Goal: Information Seeking & Learning: Learn about a topic

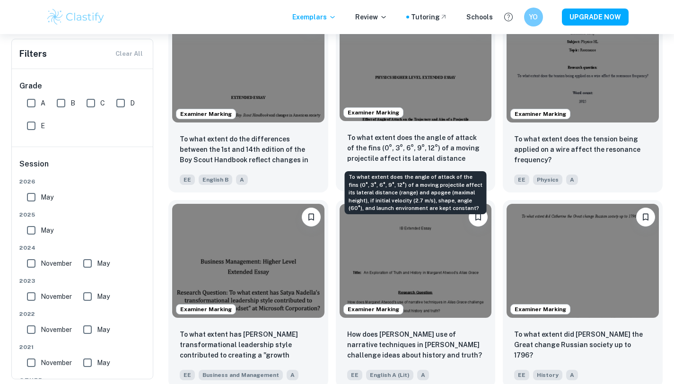
scroll to position [1030, 0]
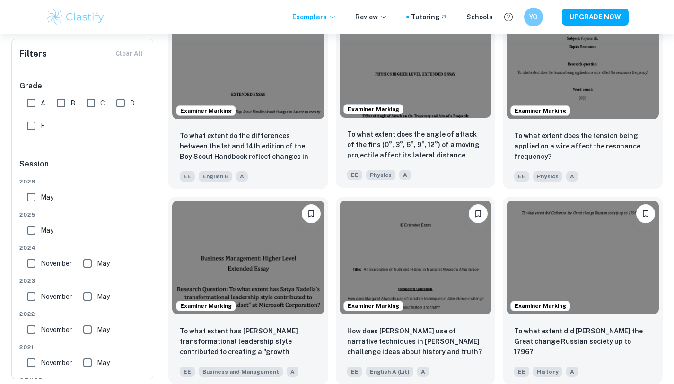
click at [451, 119] on div "Examiner Marking" at bounding box center [416, 61] width 160 height 122
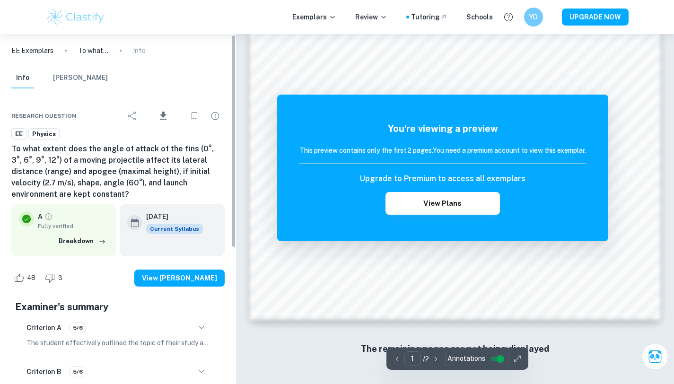
scroll to position [224, 0]
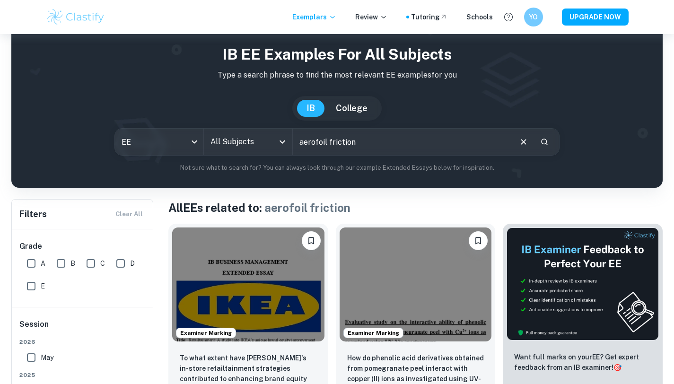
scroll to position [26, 0]
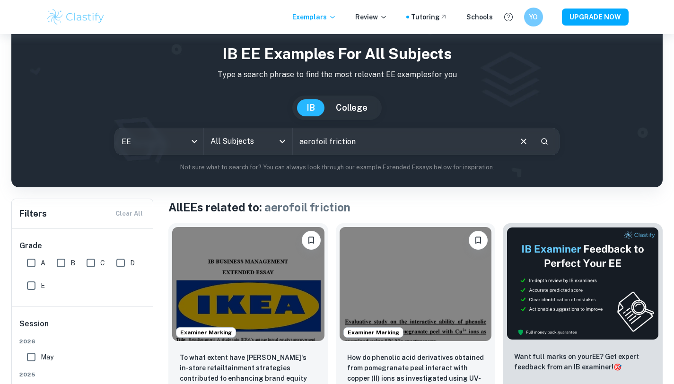
drag, startPoint x: 397, startPoint y: 147, endPoint x: 326, endPoint y: 141, distance: 71.7
click at [326, 142] on input "aerofoil friction" at bounding box center [402, 141] width 219 height 27
type input "a"
type input "friction aerodynamics"
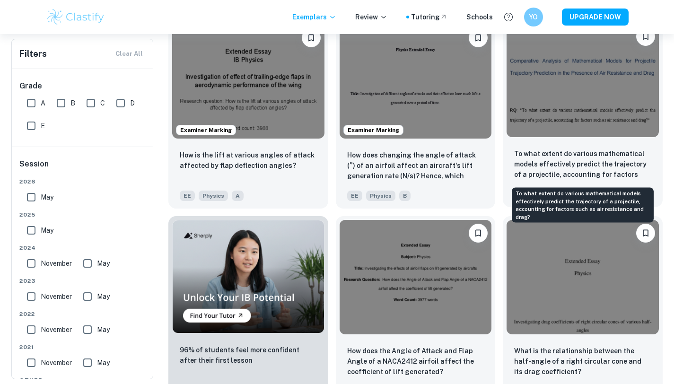
scroll to position [425, 0]
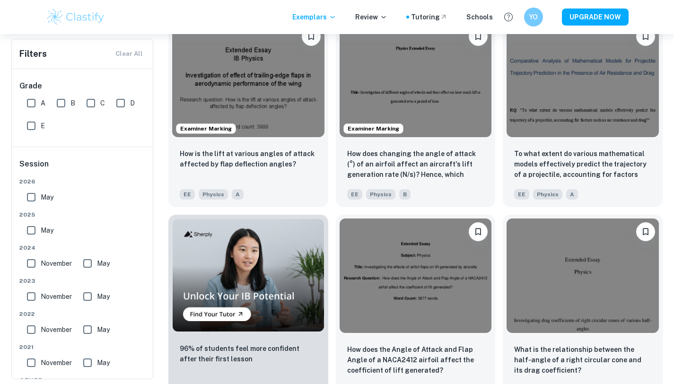
click at [496, 260] on div "What is the relationship between the half-angle of a right circular cone and it…" at bounding box center [579, 304] width 168 height 195
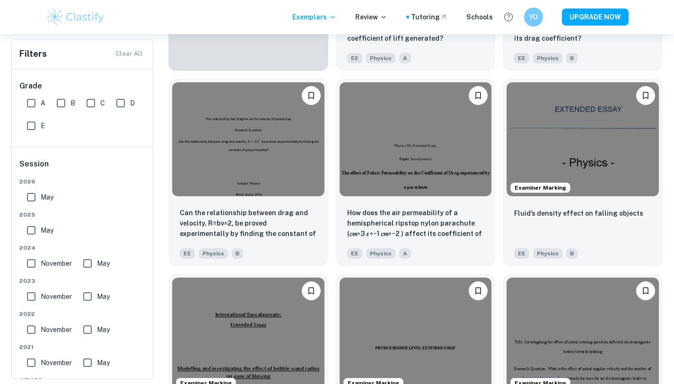
scroll to position [758, 0]
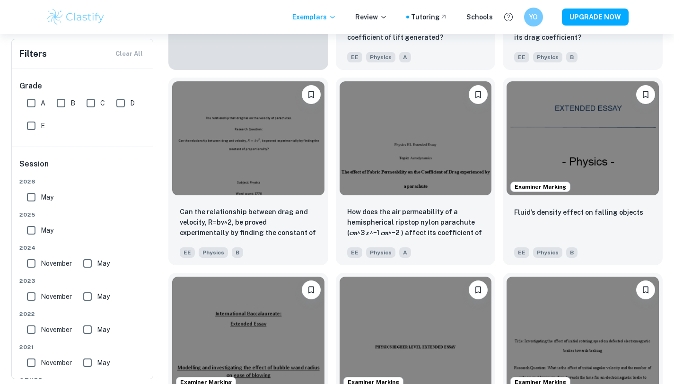
click at [498, 269] on div "Examiner Marking What is the effect of initial angular velocity and the number …" at bounding box center [579, 362] width 168 height 195
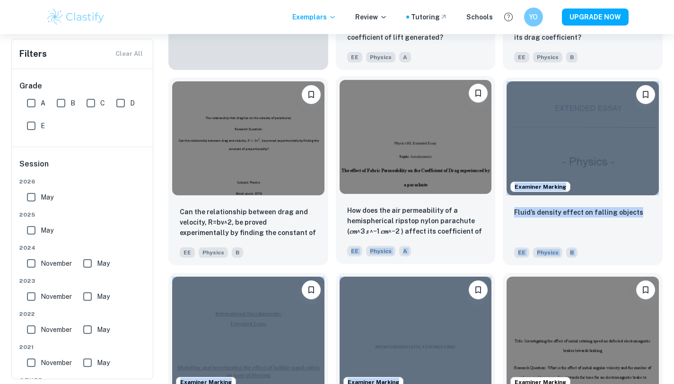
drag, startPoint x: 498, startPoint y: 267, endPoint x: 492, endPoint y: 222, distance: 44.9
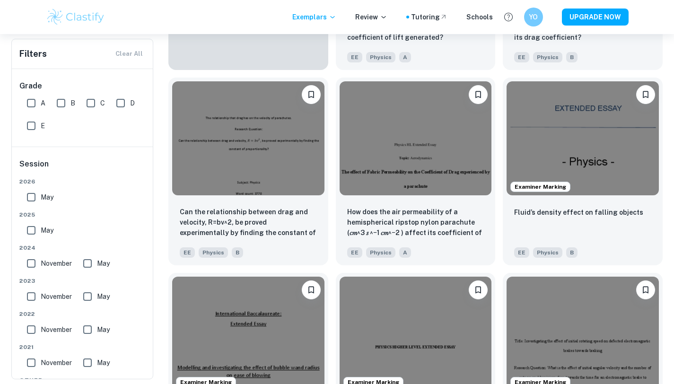
click at [500, 227] on div "Examiner Marking Fluid’s density effect on falling objects EE Physics B" at bounding box center [579, 167] width 168 height 195
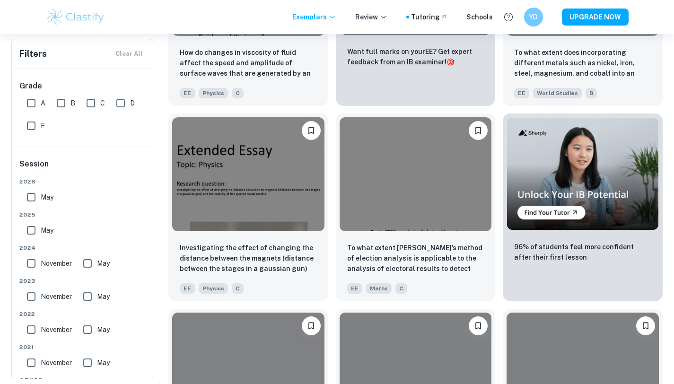
scroll to position [2508, 0]
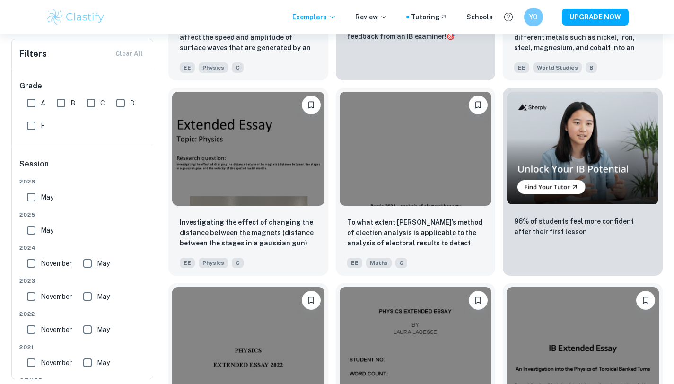
click at [331, 248] on div "To what extent [PERSON_NAME]’s method of election analysis is applicable to the…" at bounding box center [412, 177] width 168 height 195
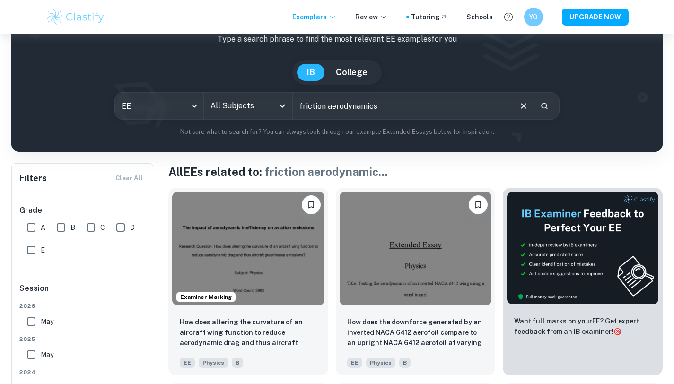
scroll to position [0, 0]
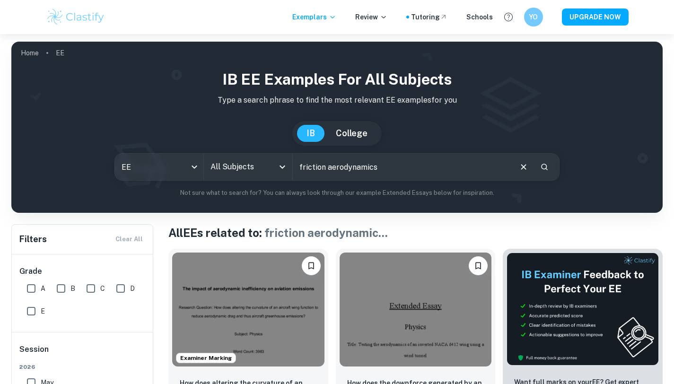
drag, startPoint x: 390, startPoint y: 163, endPoint x: 266, endPoint y: 160, distance: 124.0
click at [266, 160] on div "EE ee All Subjects All Subjects friction aerodynamics ​" at bounding box center [338, 166] width 446 height 27
